Goal: Task Accomplishment & Management: Manage account settings

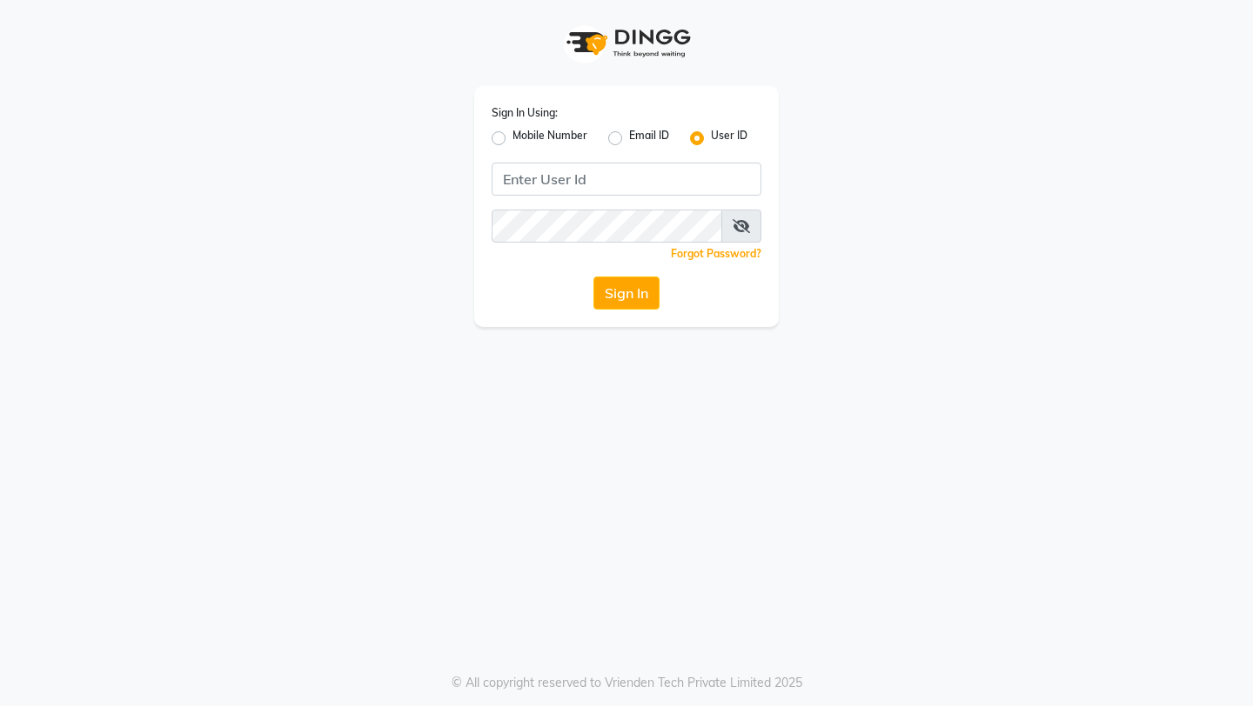
click at [512, 135] on label "Mobile Number" at bounding box center [549, 138] width 75 height 21
click at [512, 135] on input "Mobile Number" at bounding box center [517, 133] width 11 height 11
radio input "true"
radio input "false"
click at [644, 169] on input "Username" at bounding box center [655, 179] width 211 height 33
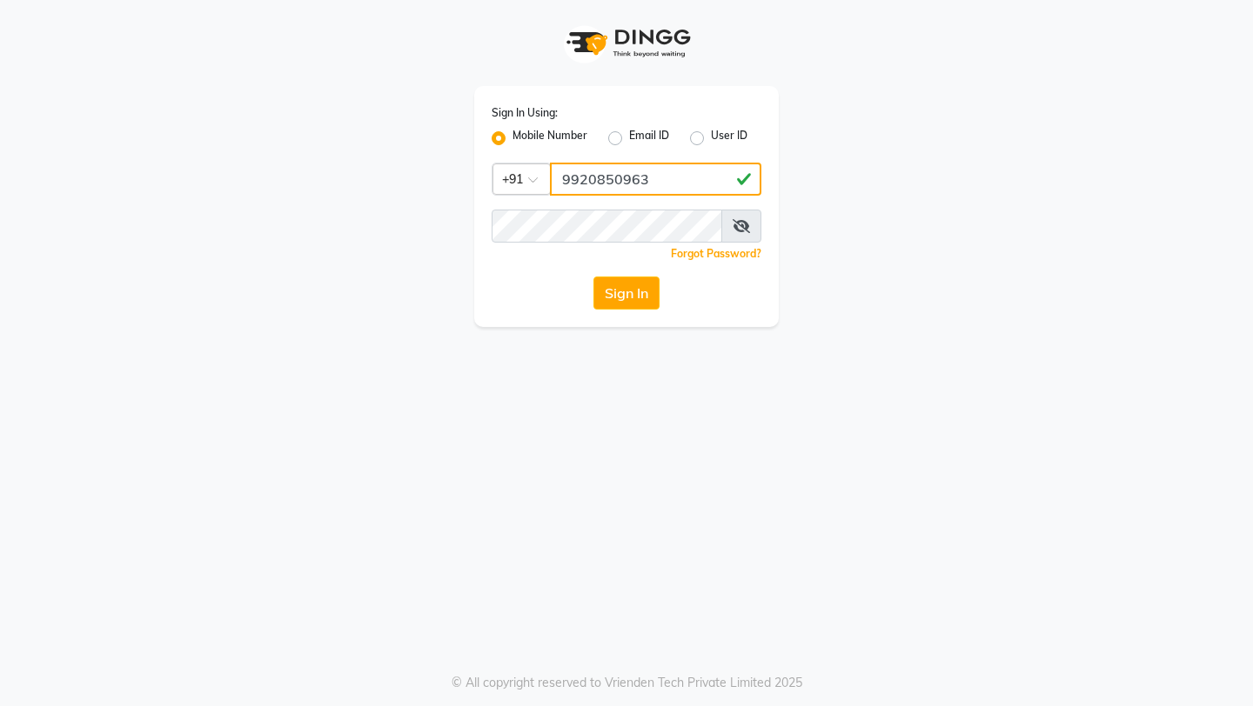
type input "9920850963"
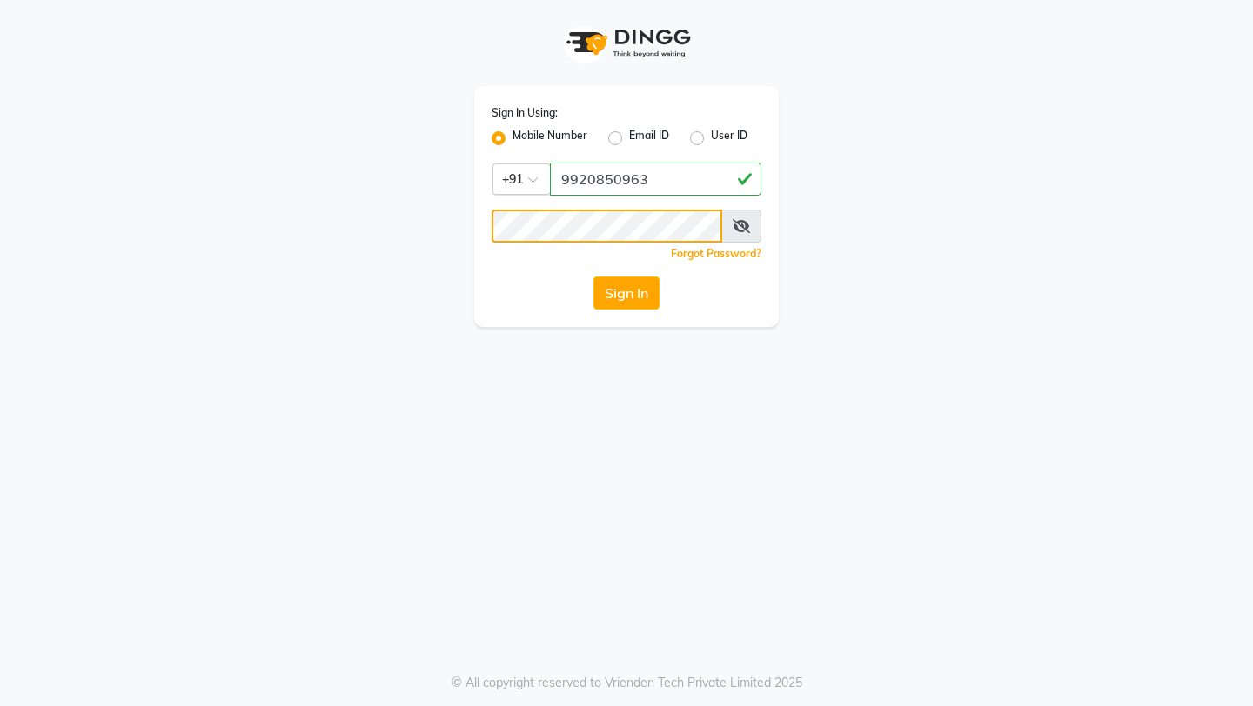
click at [593, 277] on button "Sign In" at bounding box center [626, 293] width 66 height 33
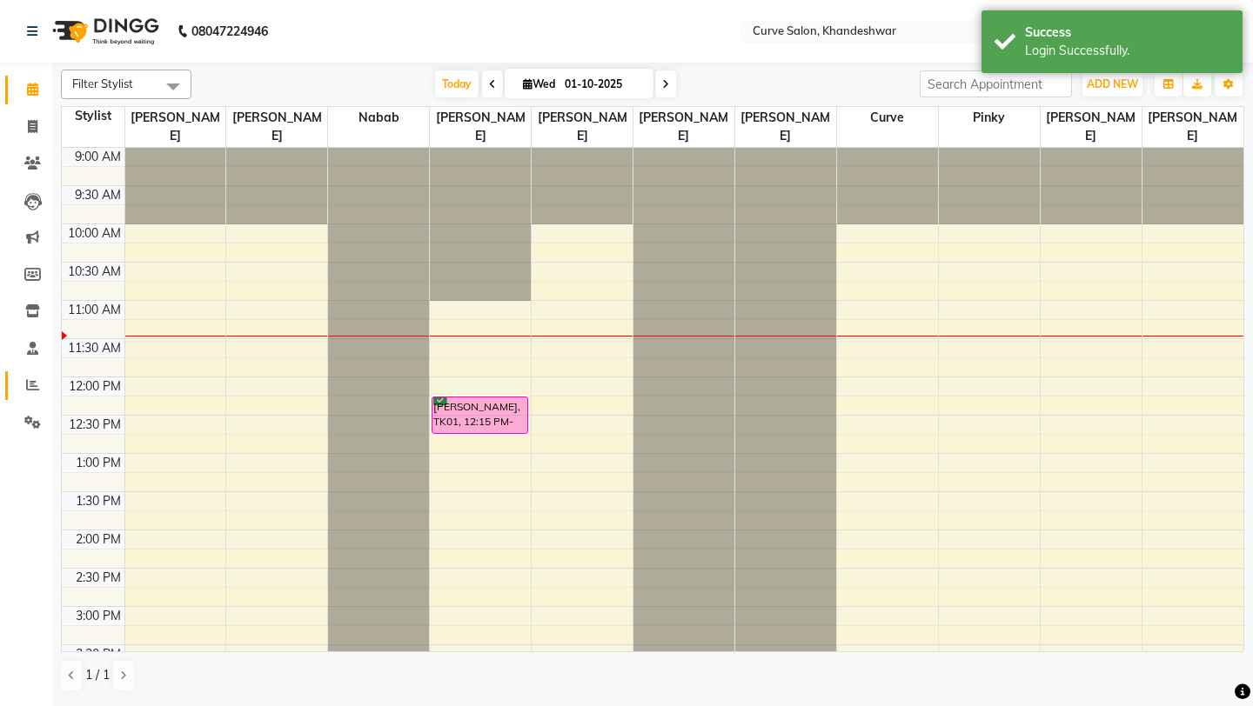
click at [39, 396] on link "Reports" at bounding box center [26, 386] width 42 height 29
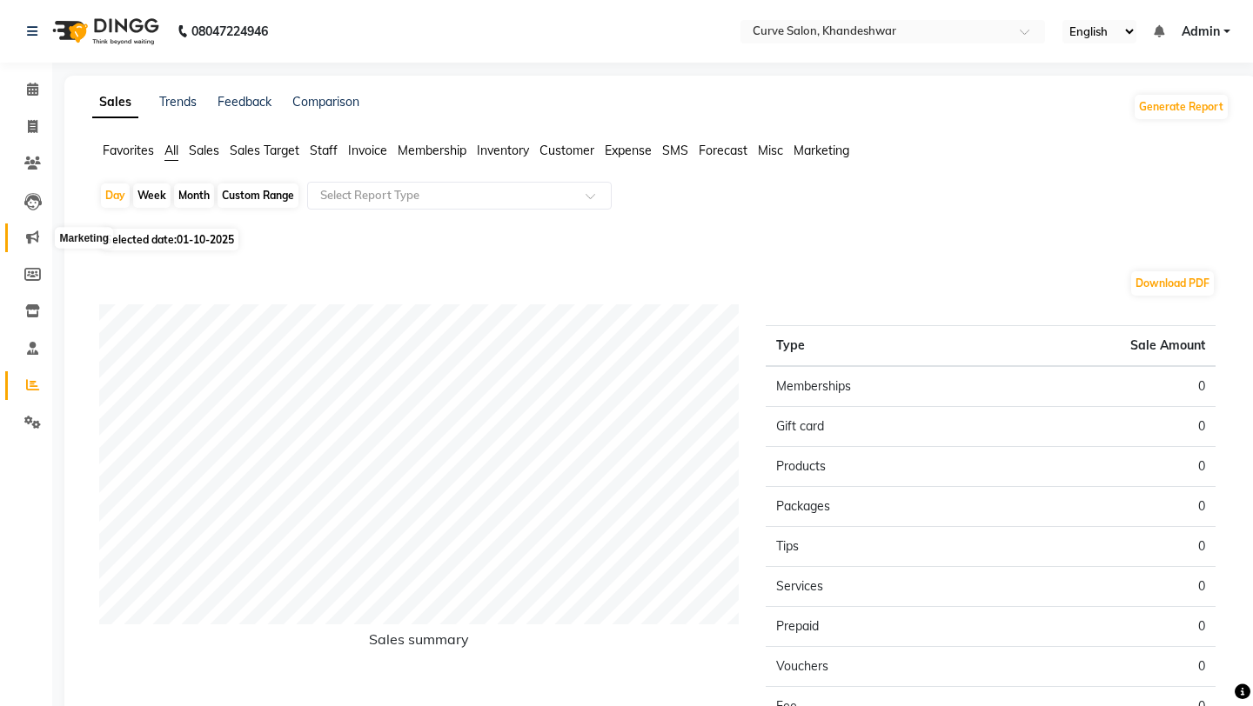
click at [32, 239] on icon at bounding box center [32, 237] width 13 height 13
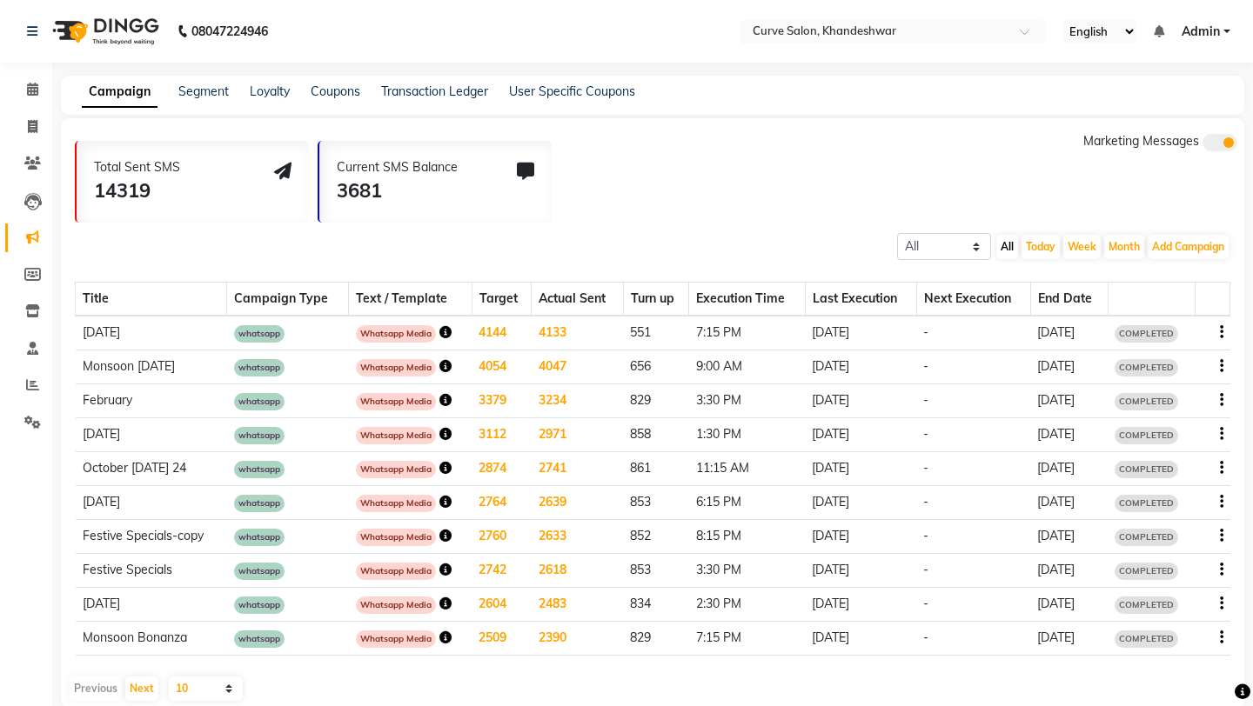
scroll to position [28, 0]
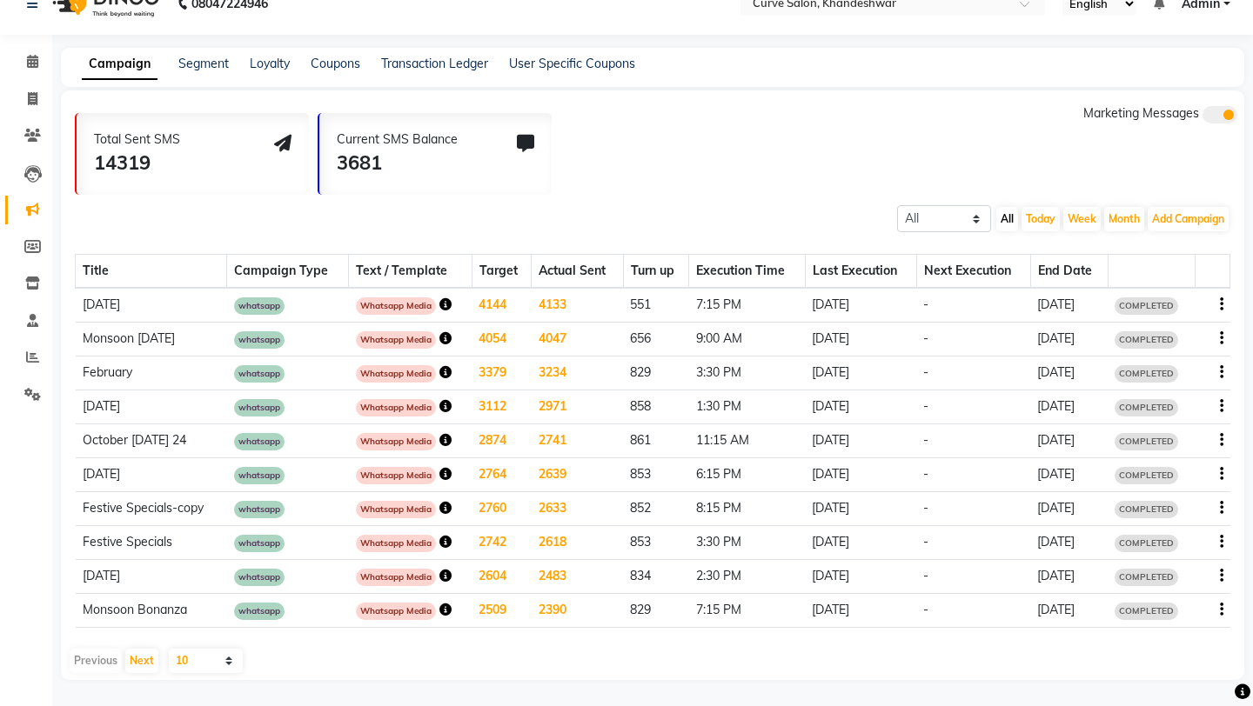
click at [185, 444] on td "October [DATE] 24" at bounding box center [151, 442] width 151 height 34
click at [444, 443] on icon "button" at bounding box center [445, 440] width 12 height 12
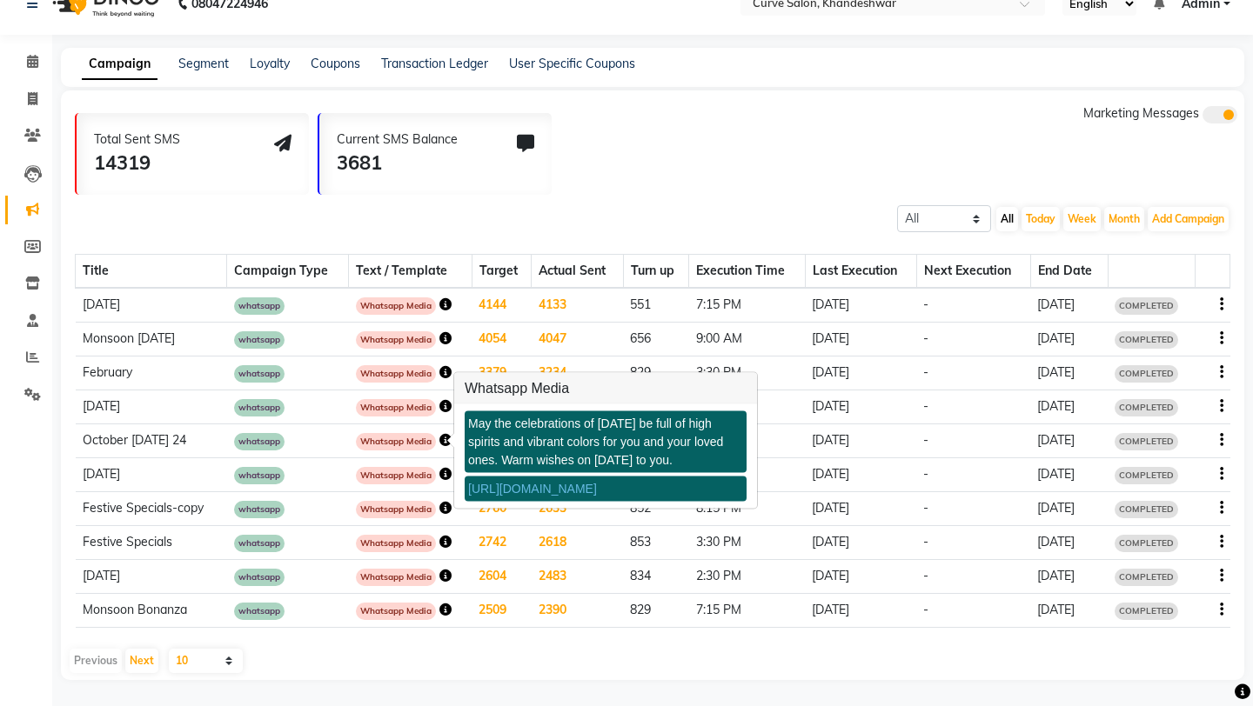
click at [444, 443] on icon "button" at bounding box center [445, 440] width 12 height 12
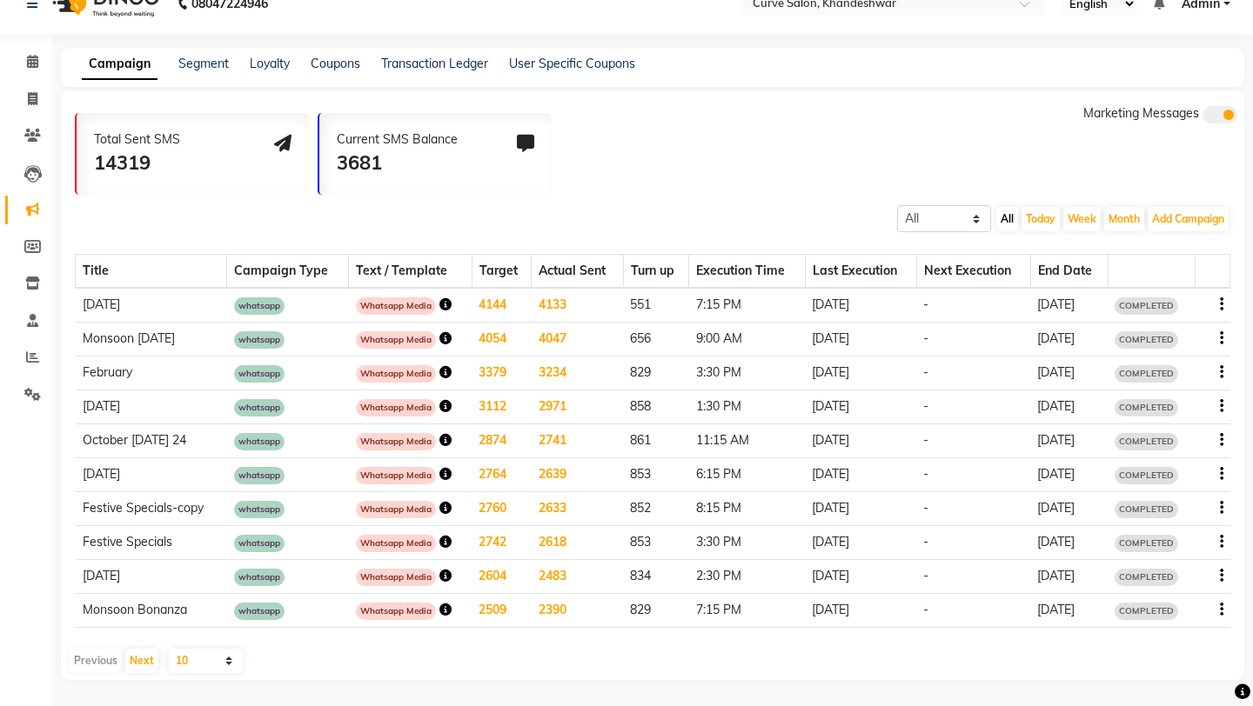
click at [1217, 440] on div at bounding box center [1212, 441] width 21 height 18
click at [1222, 441] on icon "button" at bounding box center [1221, 440] width 3 height 1
click at [1155, 463] on div "Services" at bounding box center [1174, 463] width 54 height 22
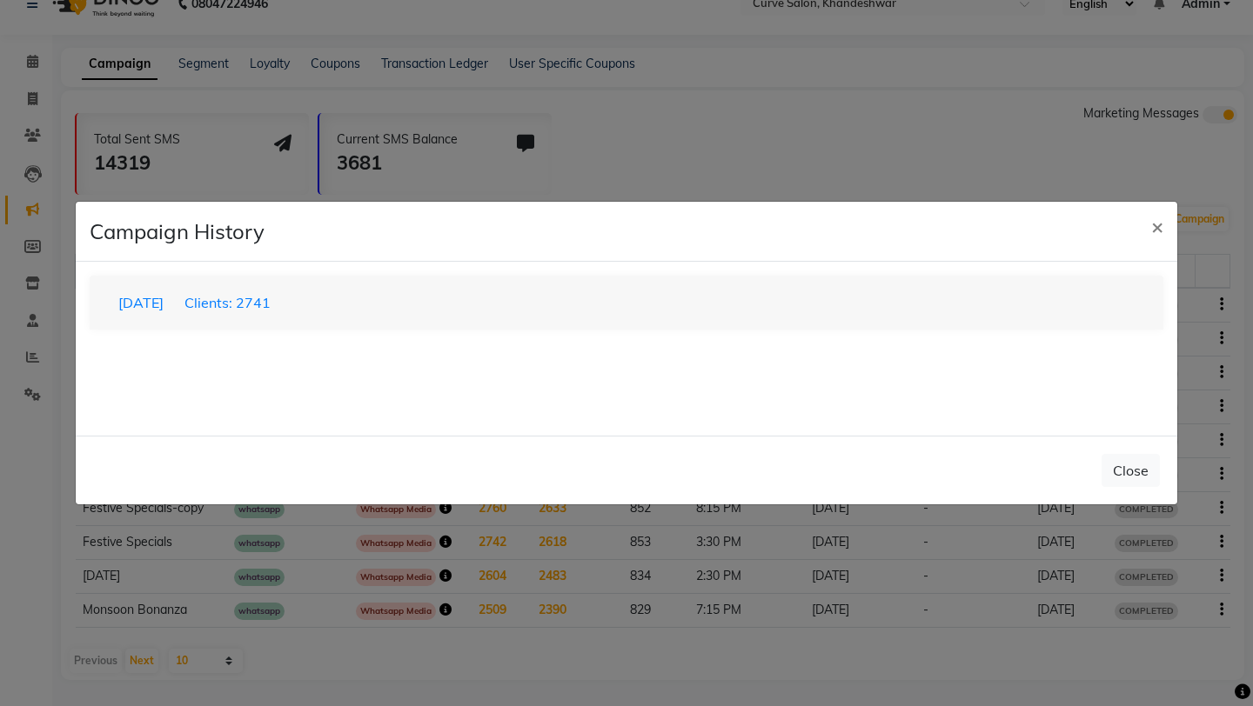
click at [948, 102] on ngb-modal-window "Campaign History × [DATE] Clients: 2741 loading... Close" at bounding box center [626, 353] width 1253 height 706
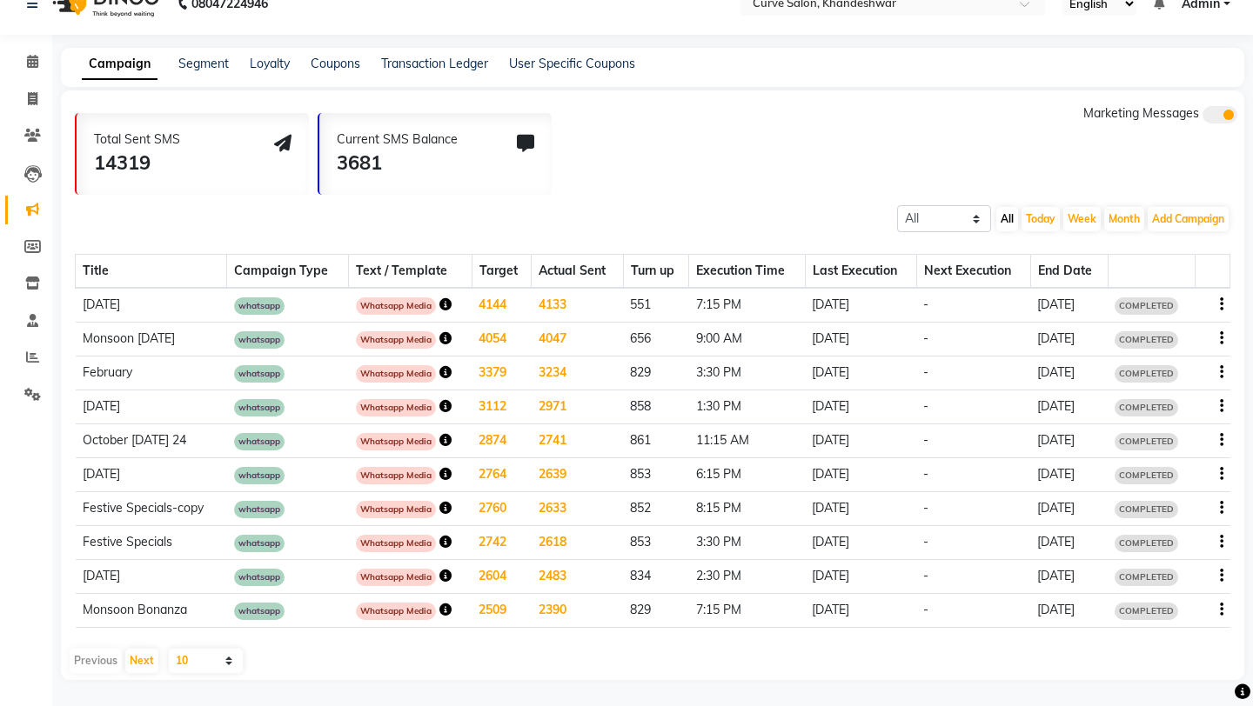
click at [101, 470] on td "[DATE]" at bounding box center [151, 476] width 151 height 34
click at [106, 470] on td "[DATE]" at bounding box center [151, 476] width 151 height 34
click at [1220, 508] on icon "button" at bounding box center [1221, 508] width 3 height 1
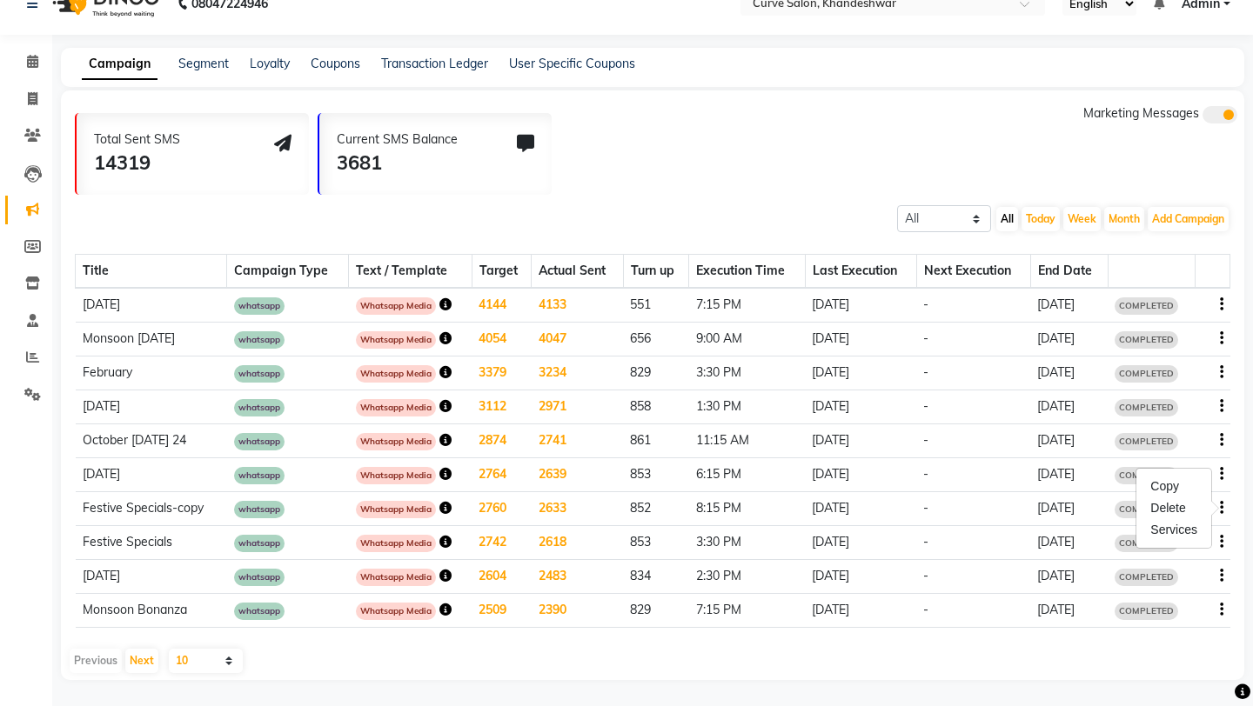
click at [141, 441] on td "October [DATE] 24" at bounding box center [151, 442] width 151 height 34
click at [285, 442] on td "whatsapp" at bounding box center [288, 442] width 122 height 34
click at [265, 442] on span "whatsapp" at bounding box center [259, 441] width 50 height 17
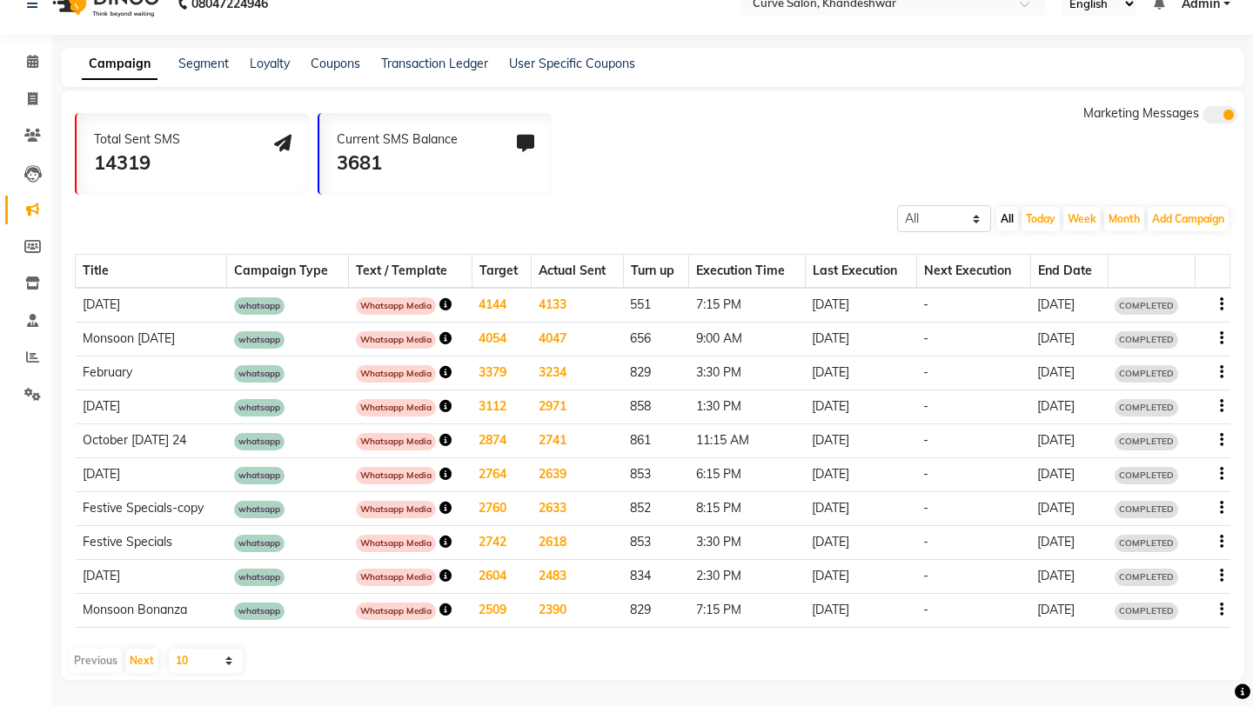
click at [439, 442] on icon "button" at bounding box center [445, 440] width 12 height 12
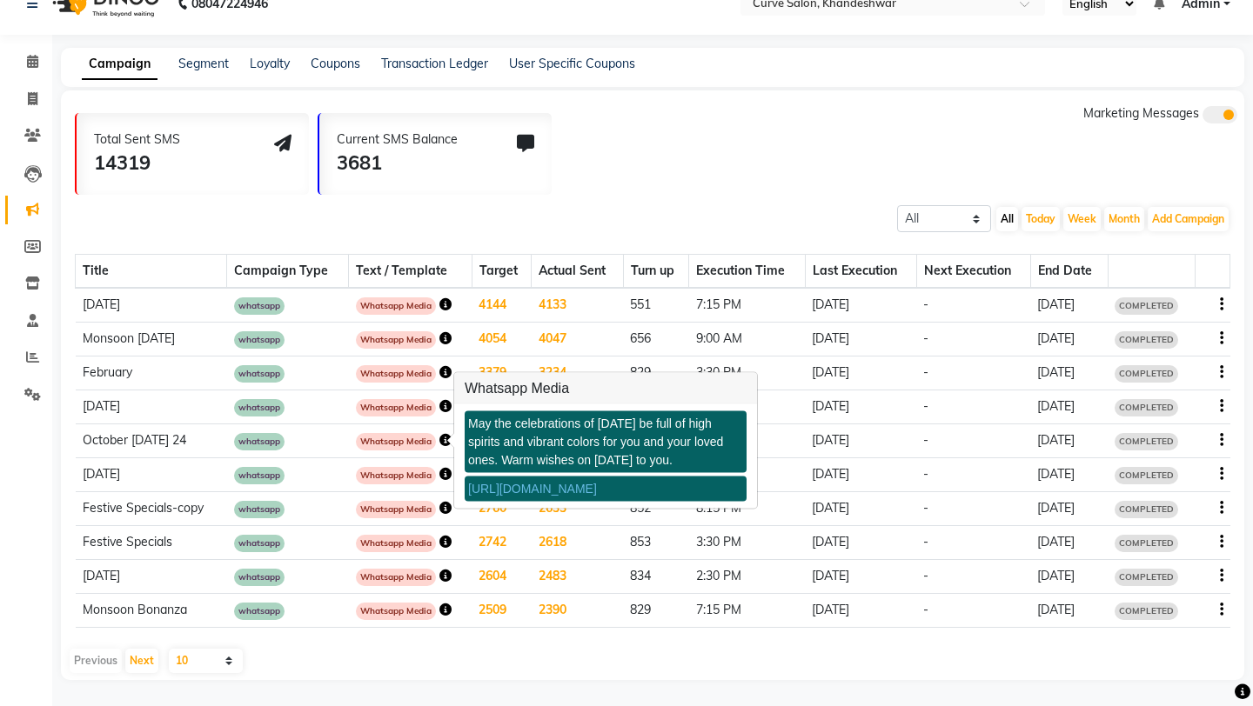
click at [518, 492] on link "[URL][DOMAIN_NAME]" at bounding box center [532, 489] width 129 height 14
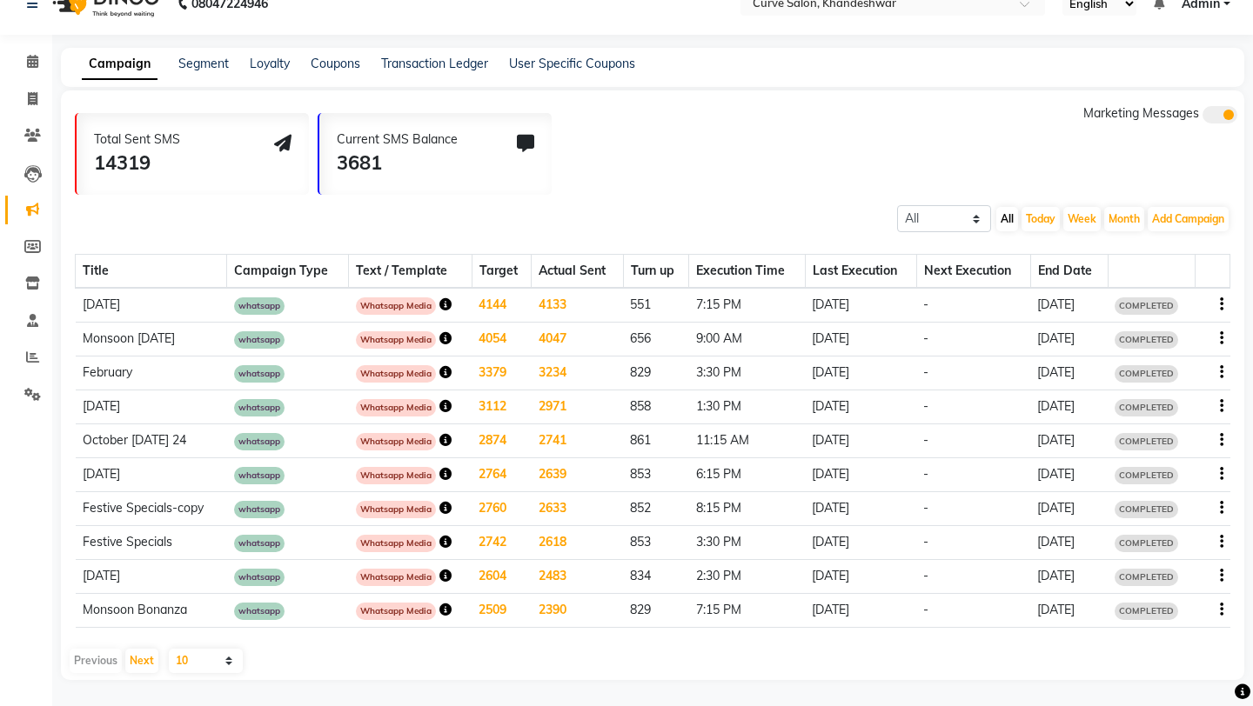
click at [192, 667] on select "10 20 50 100" at bounding box center [206, 661] width 74 height 24
select select "20"
click at [169, 649] on select "10 20 50 100" at bounding box center [206, 661] width 74 height 24
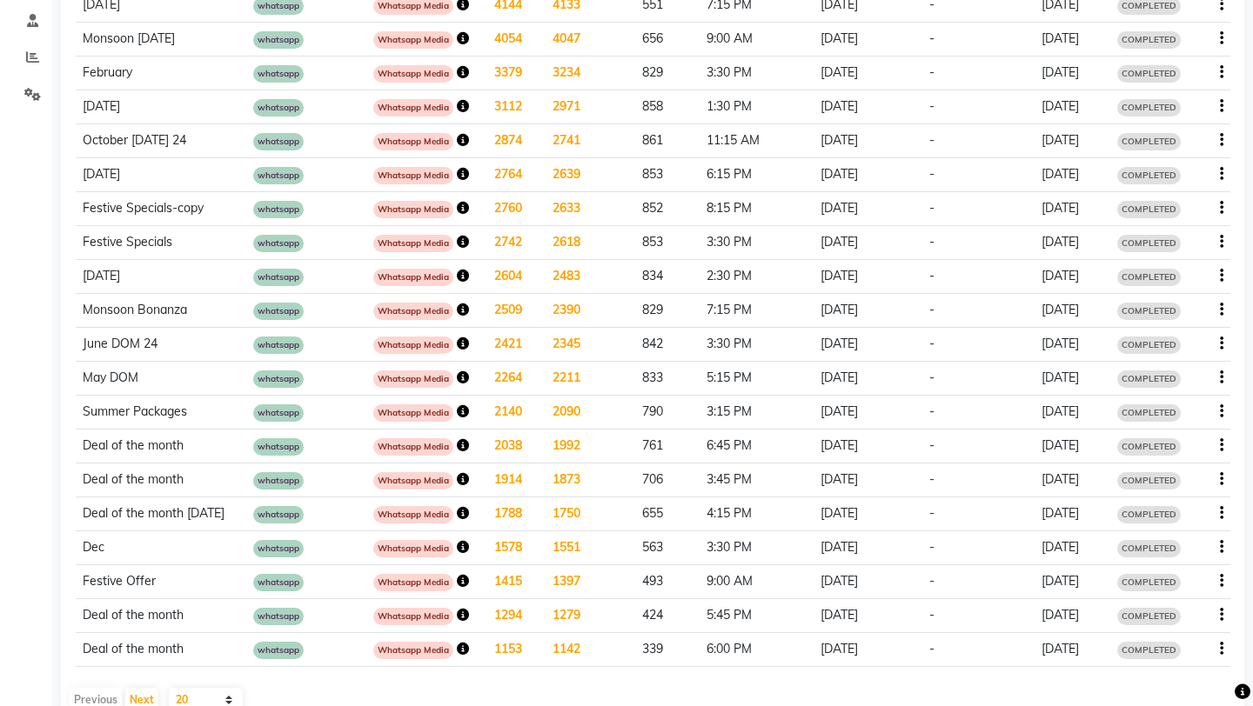
scroll to position [331, 0]
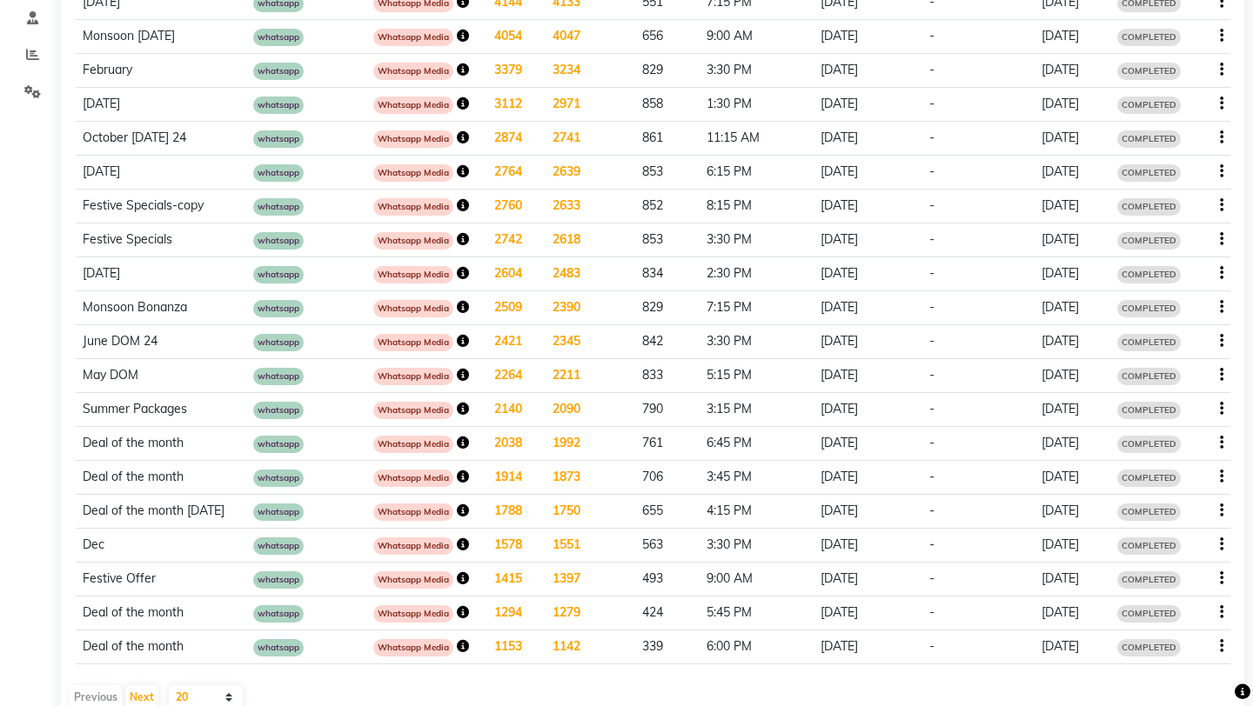
click at [457, 614] on icon "button" at bounding box center [463, 612] width 12 height 12
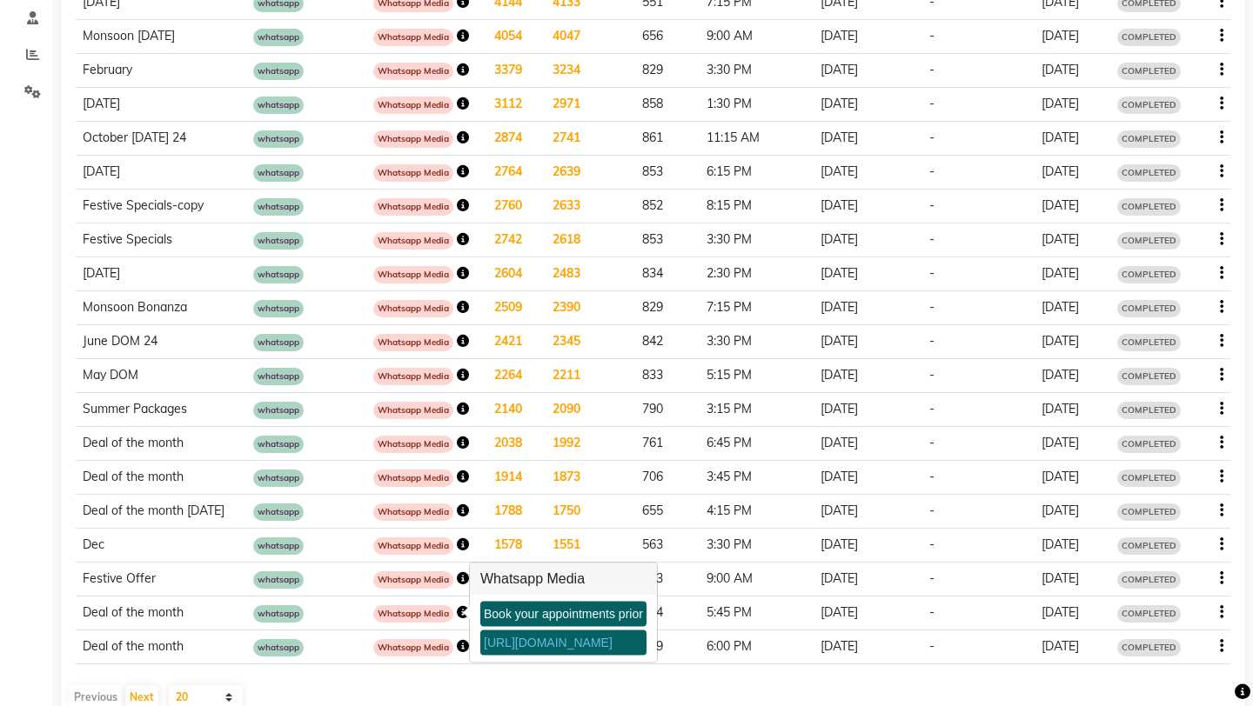
click at [532, 644] on link "[URL][DOMAIN_NAME]" at bounding box center [548, 643] width 129 height 14
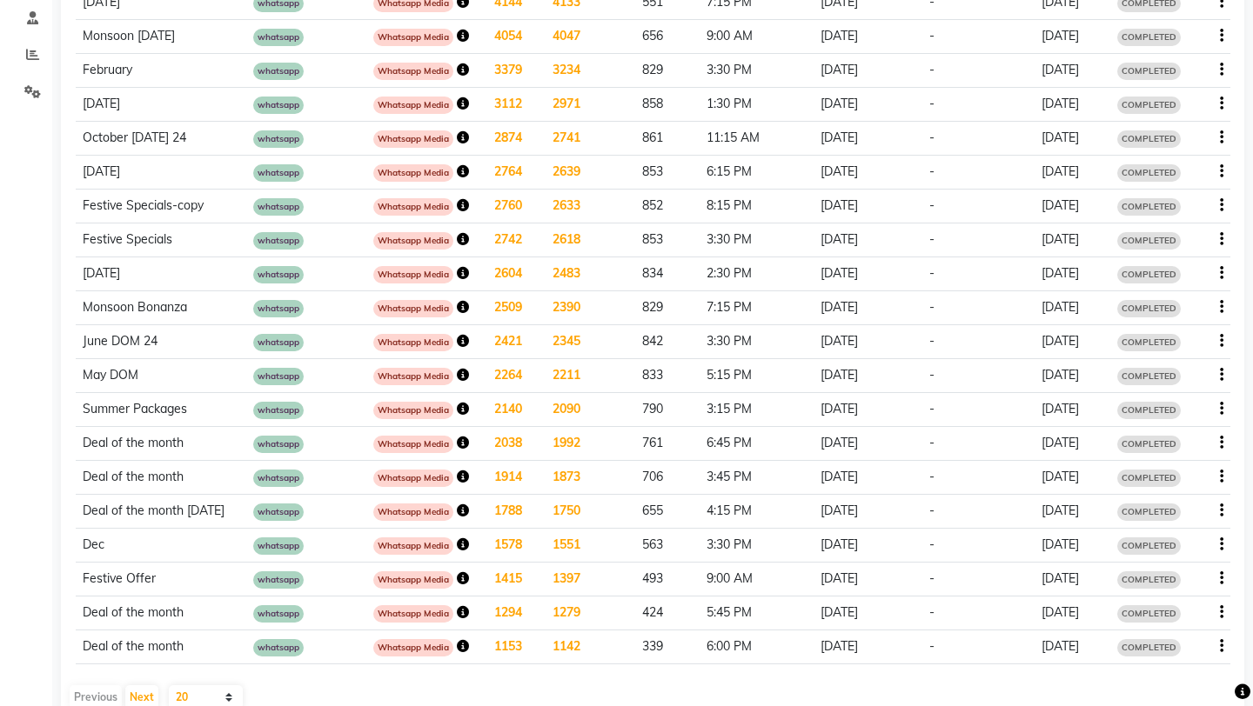
click at [457, 581] on icon "button" at bounding box center [463, 579] width 12 height 12
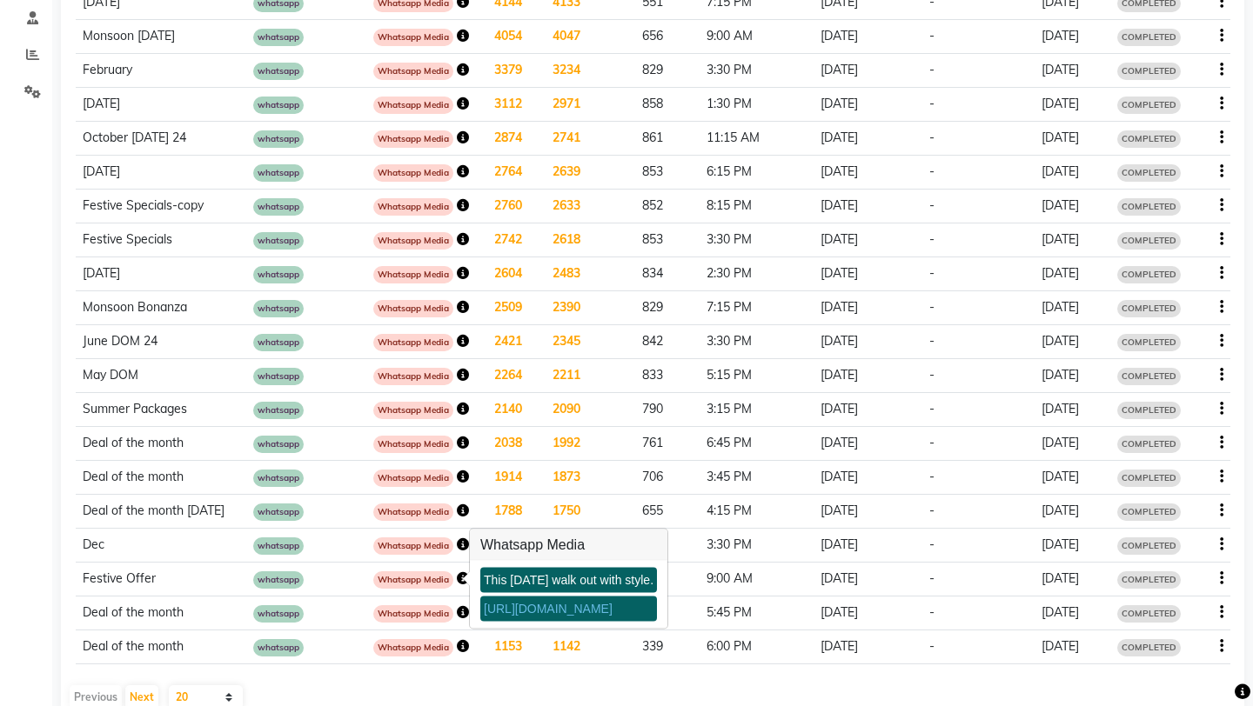
click at [534, 607] on link "[URL][DOMAIN_NAME]" at bounding box center [548, 609] width 129 height 14
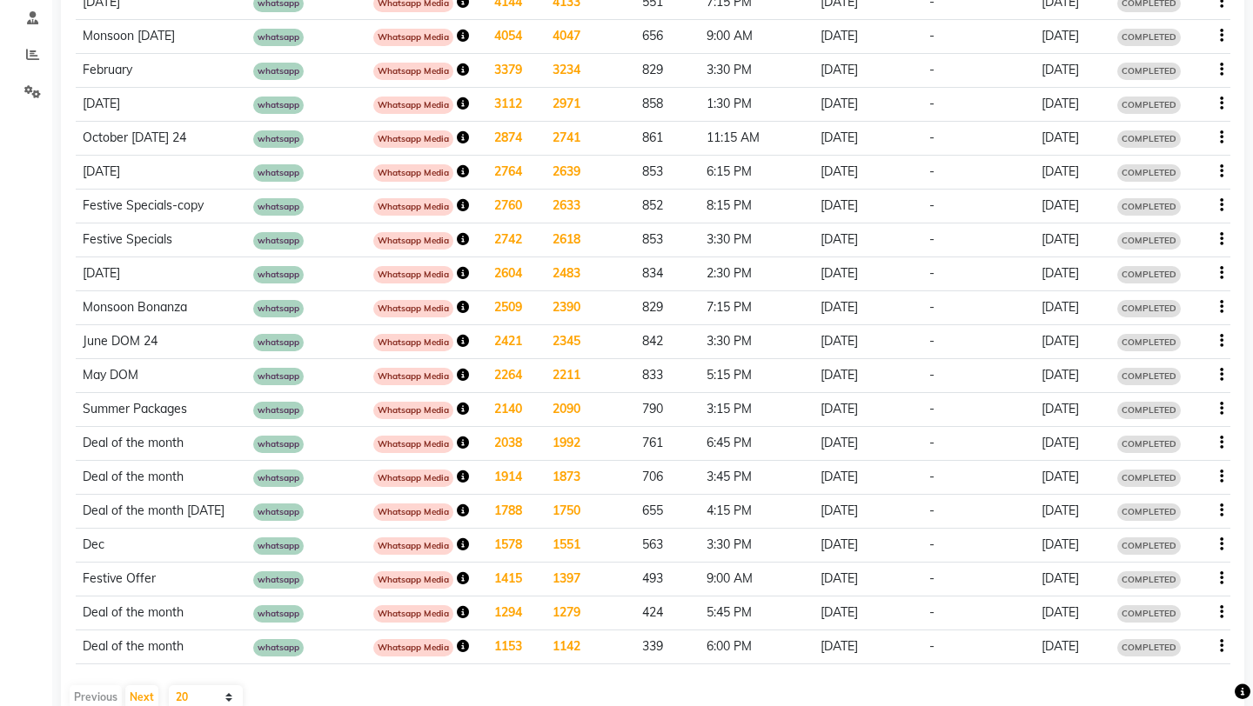
scroll to position [0, 0]
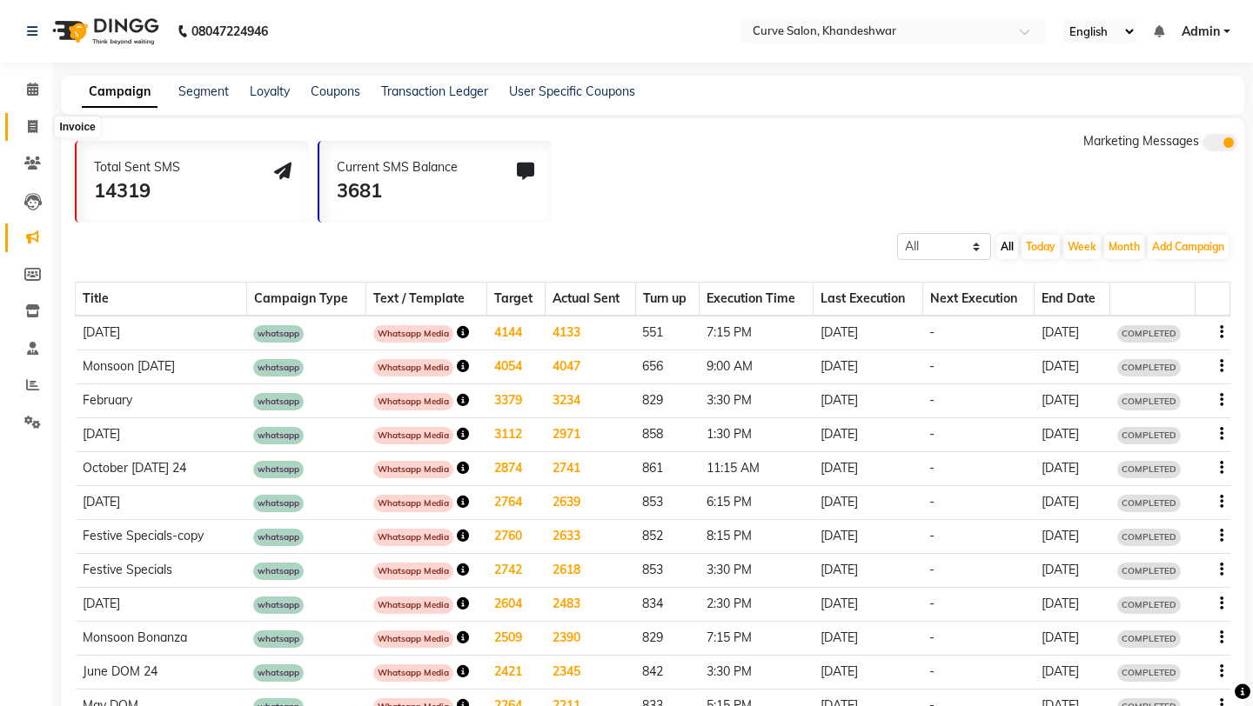
click at [24, 126] on span at bounding box center [32, 127] width 30 height 20
select select "4458"
select select "service"
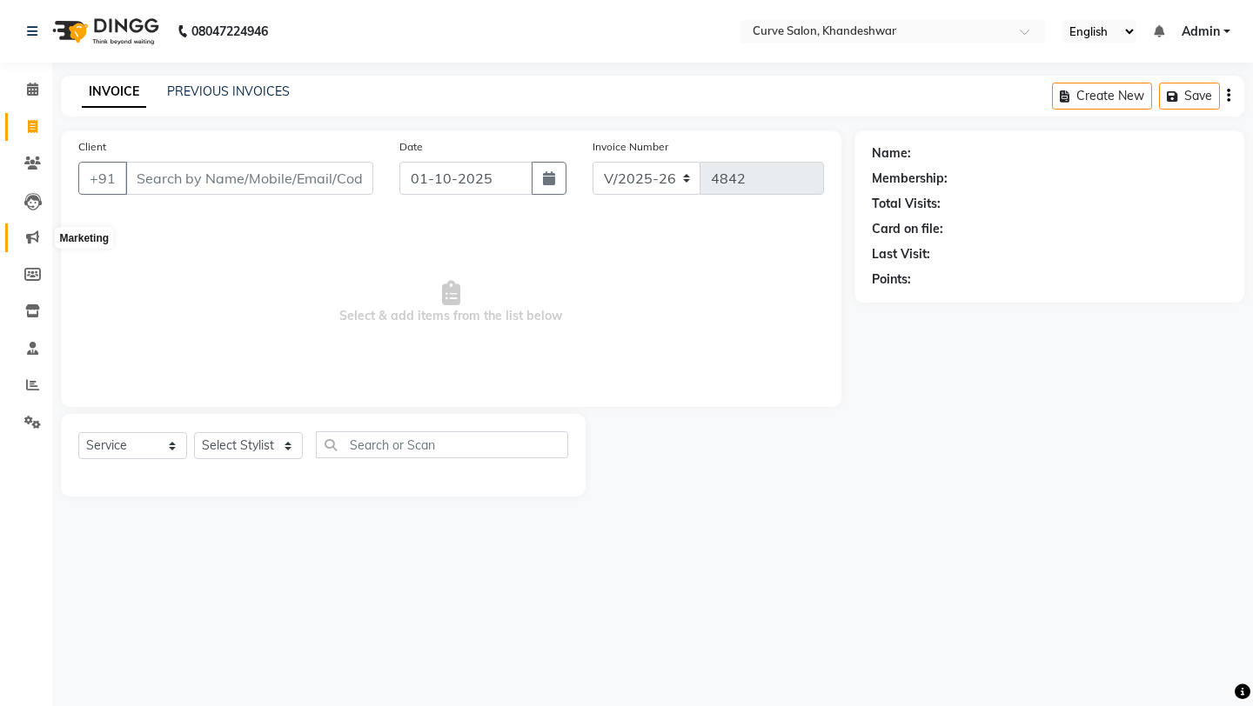
click at [31, 235] on icon at bounding box center [32, 237] width 13 height 13
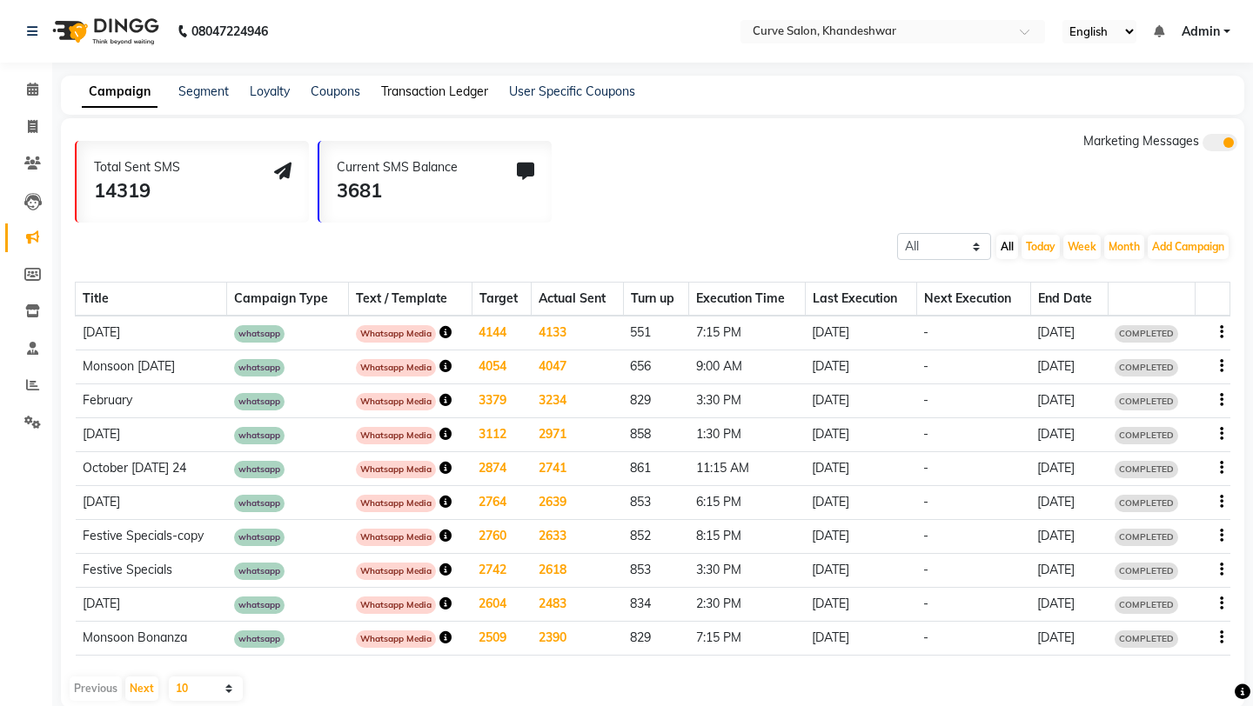
click at [439, 97] on link "Transaction Ledger" at bounding box center [434, 92] width 107 height 16
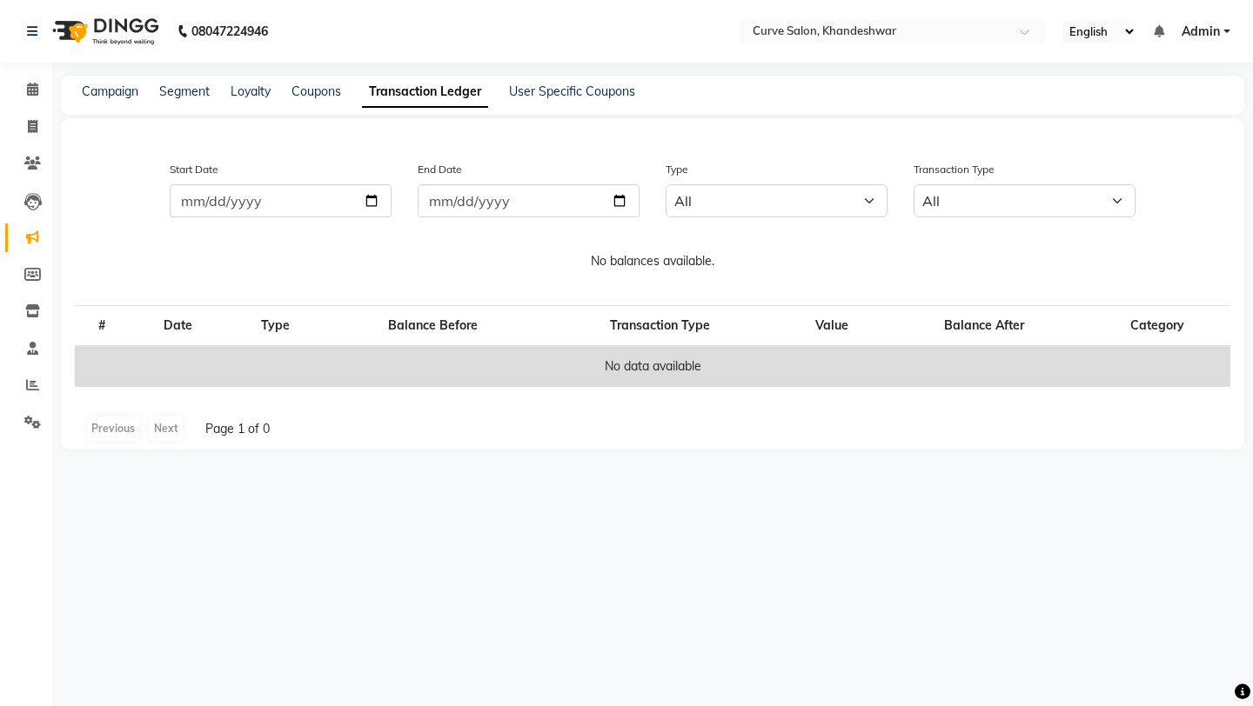
click at [121, 102] on div "Campaign Segment Loyalty Coupons Transaction Ledger User Specific Coupons" at bounding box center [652, 95] width 1183 height 39
click at [127, 91] on link "Campaign" at bounding box center [110, 92] width 57 height 16
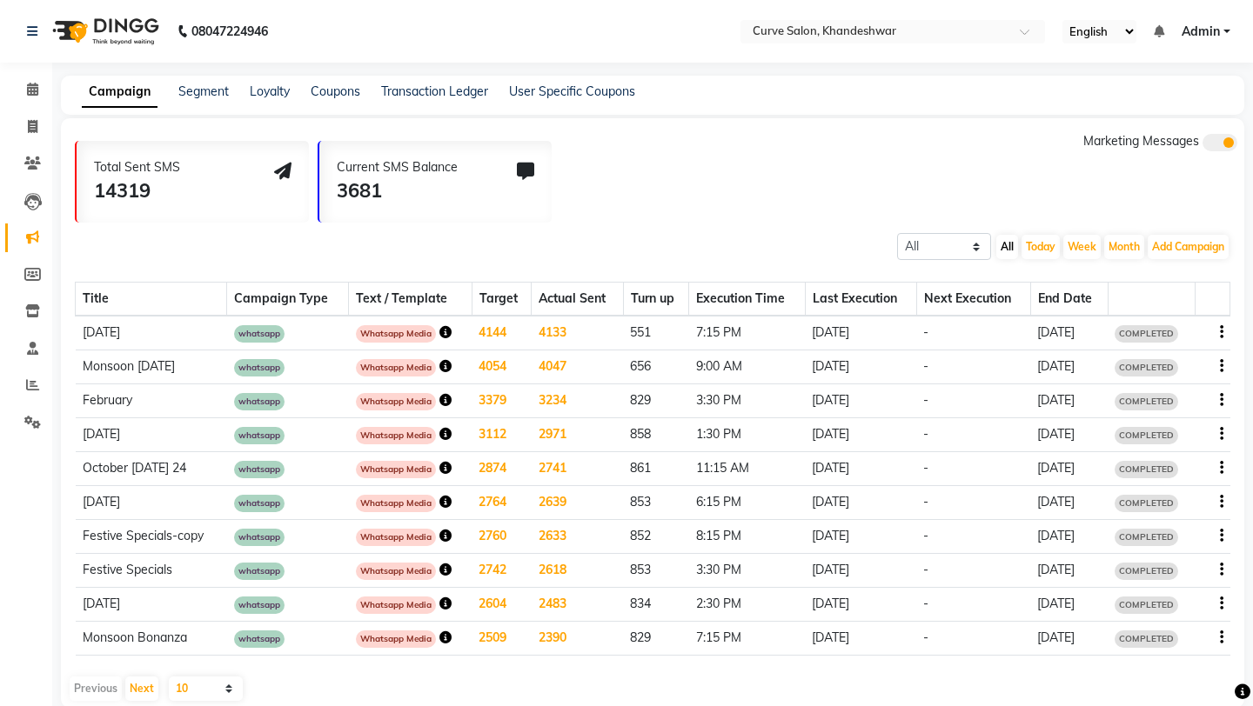
click at [409, 101] on div "Campaign Segment Loyalty Coupons Transaction Ledger User Specific Coupons" at bounding box center [652, 95] width 1183 height 39
drag, startPoint x: 405, startPoint y: 90, endPoint x: 405, endPoint y: 146, distance: 55.7
drag, startPoint x: 421, startPoint y: 90, endPoint x: 449, endPoint y: 104, distance: 31.1
click at [417, 90] on link "Transaction Ledger" at bounding box center [434, 92] width 107 height 16
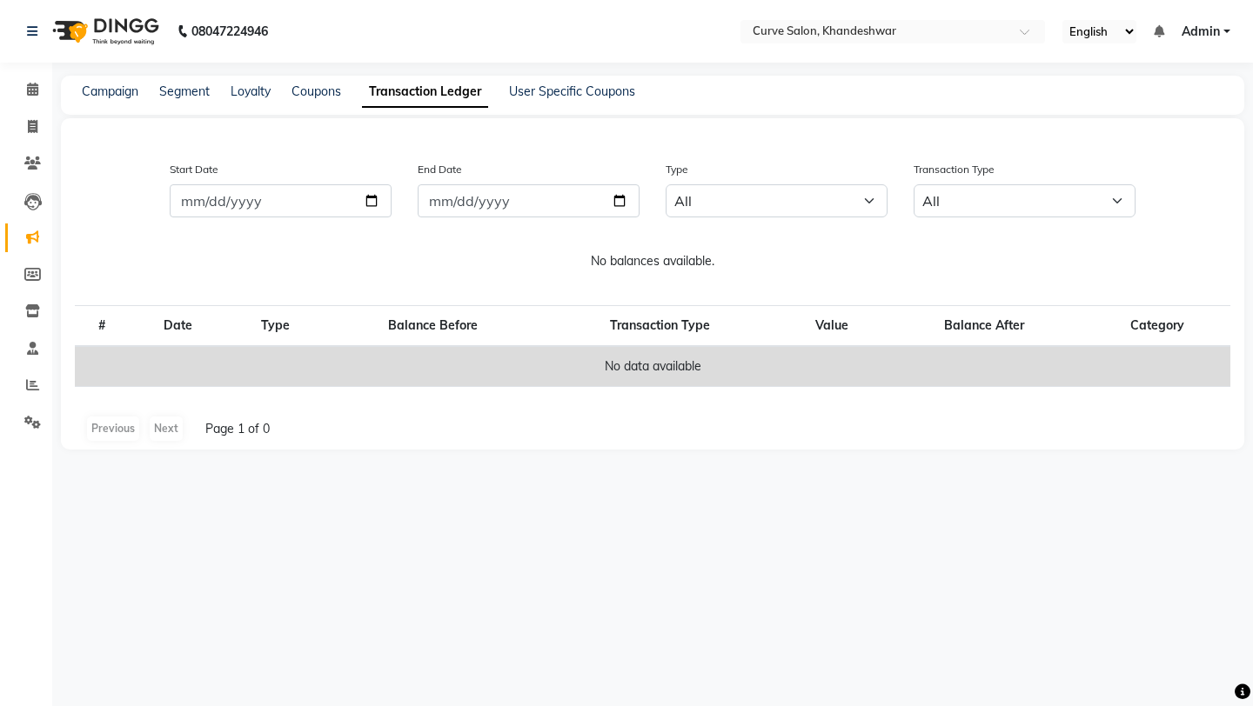
click at [1203, 37] on span "Admin" at bounding box center [1201, 32] width 38 height 18
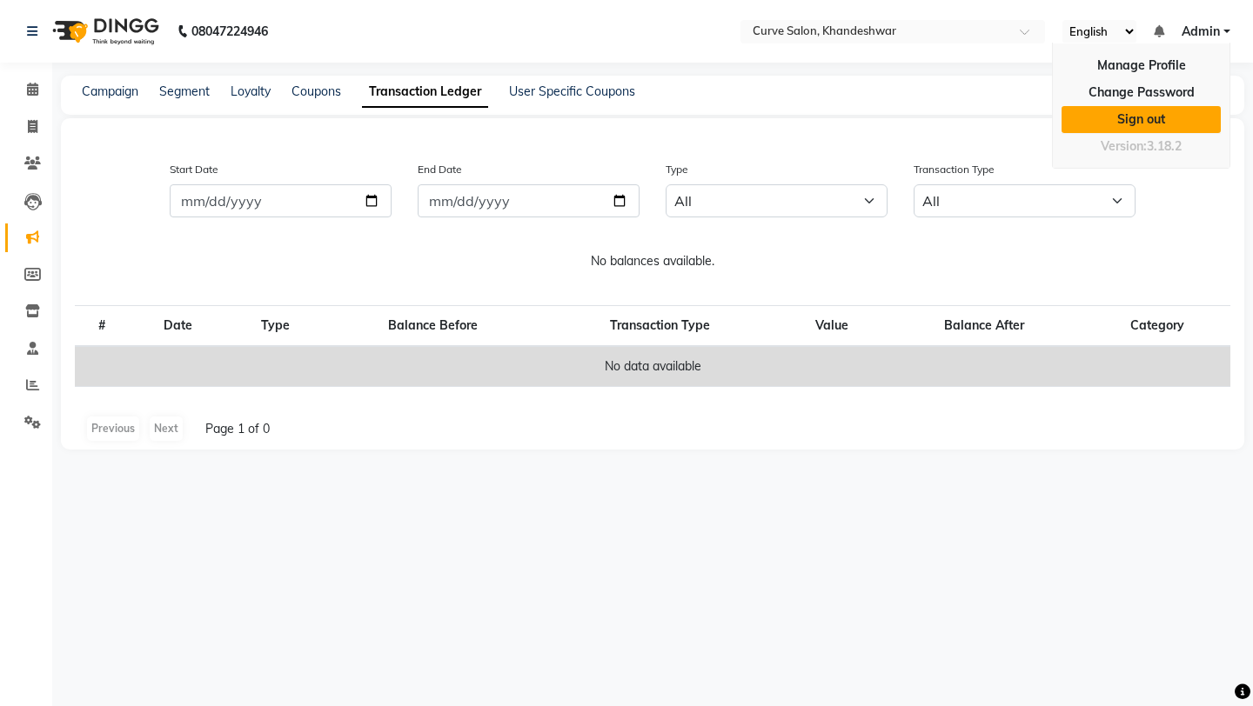
click at [1175, 130] on link "Sign out" at bounding box center [1140, 119] width 159 height 27
